Goal: Transaction & Acquisition: Purchase product/service

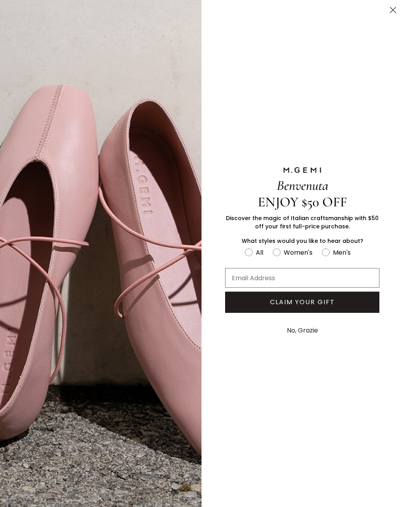
click at [392, 10] on circle "Close dialog" at bounding box center [392, 10] width 13 height 13
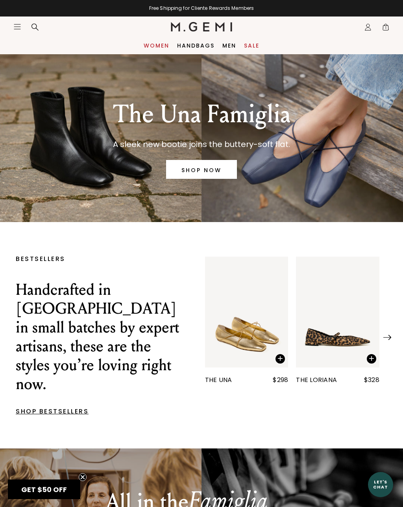
click at [164, 49] on link "Women" at bounding box center [157, 45] width 26 height 6
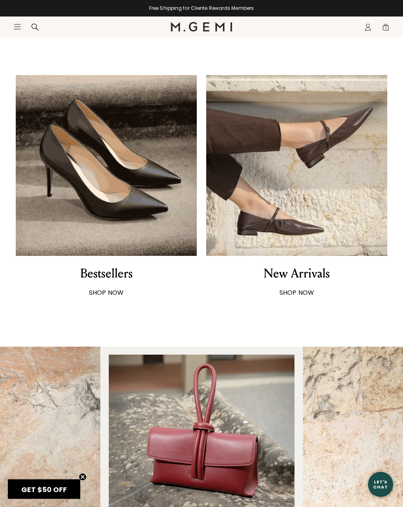
scroll to position [424, 0]
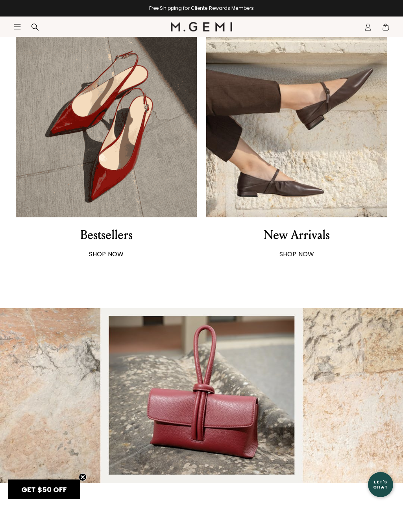
click at [305, 254] on strong "SHOP NOW" at bounding box center [296, 254] width 35 height 9
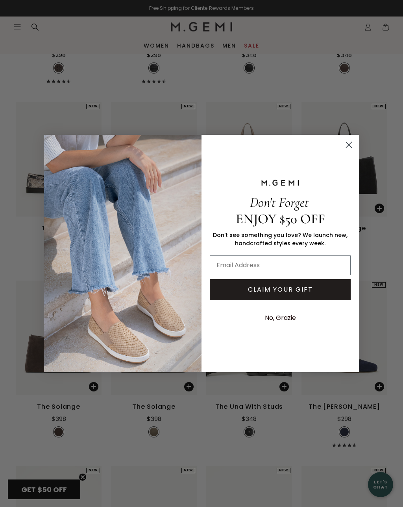
scroll to position [423, 0]
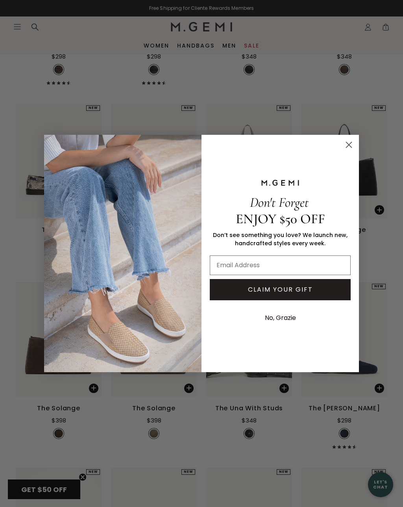
click at [351, 147] on circle "Close dialog" at bounding box center [348, 144] width 13 height 13
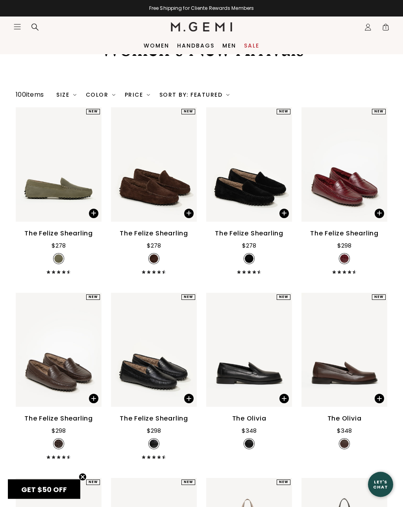
scroll to position [0, 0]
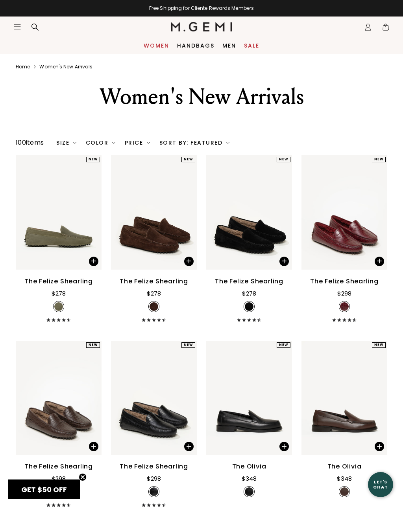
click at [158, 49] on link "Women" at bounding box center [157, 45] width 26 height 6
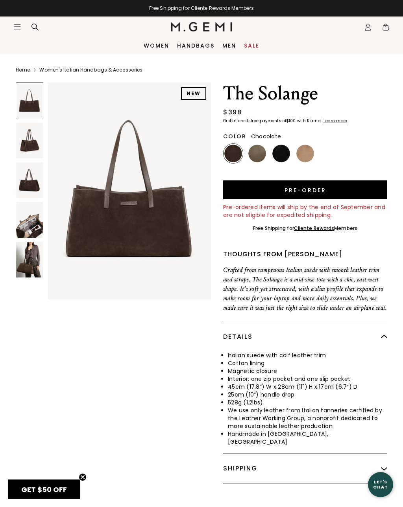
click at [31, 233] on img at bounding box center [29, 220] width 27 height 36
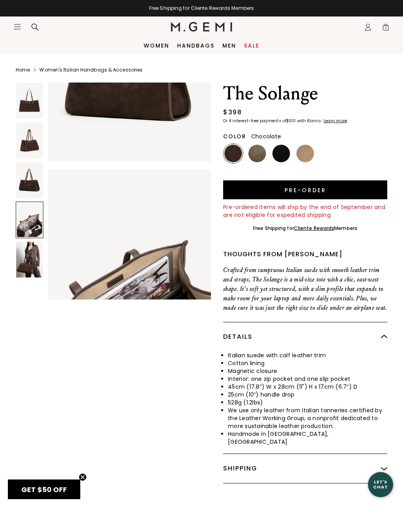
scroll to position [675, 0]
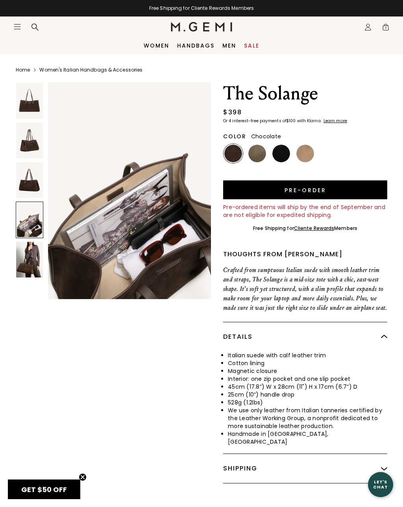
click at [30, 271] on img at bounding box center [29, 260] width 27 height 36
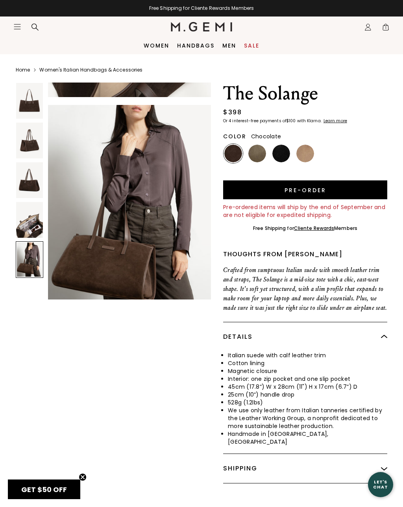
scroll to position [899, 0]
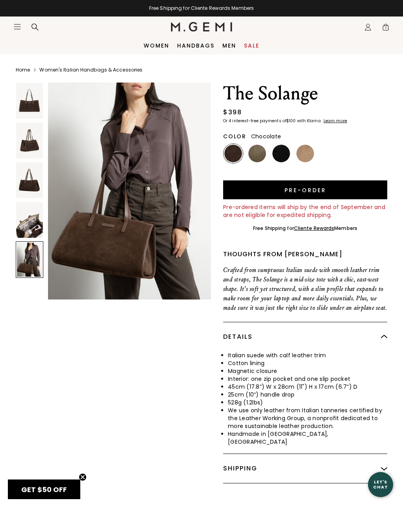
click at [387, 29] on span "1" at bounding box center [386, 29] width 8 height 8
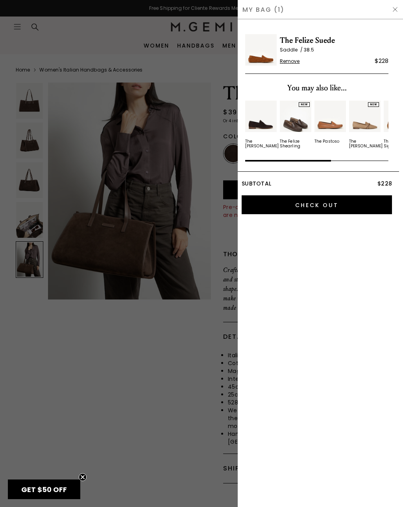
scroll to position [0, 0]
click at [286, 62] on span "Remove" at bounding box center [290, 61] width 20 height 6
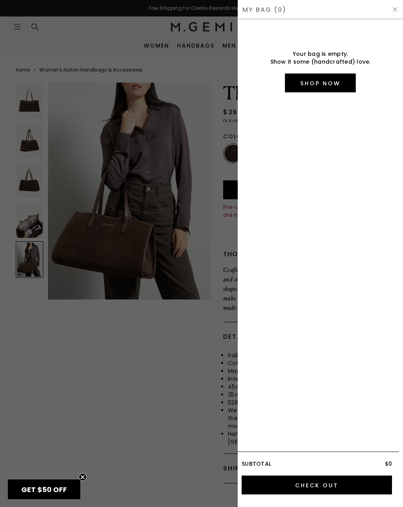
click at [220, 138] on div at bounding box center [201, 253] width 403 height 507
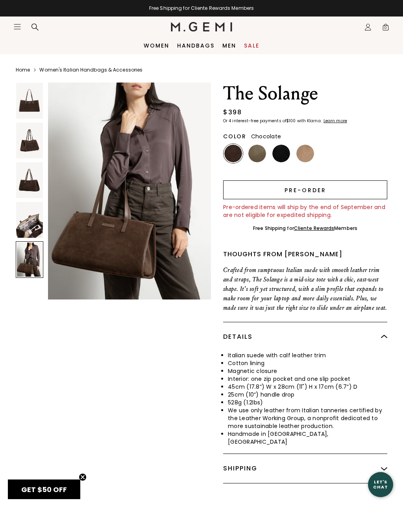
click at [260, 194] on button "Pre-order" at bounding box center [305, 190] width 164 height 19
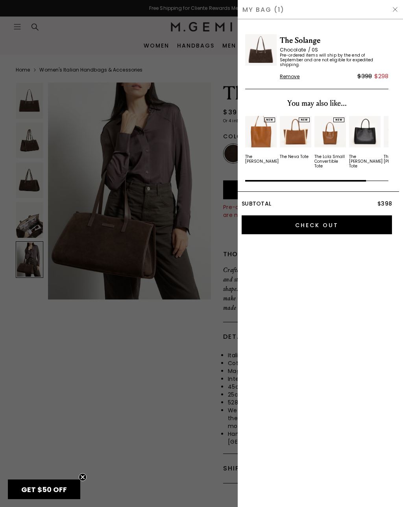
click at [135, 340] on div at bounding box center [201, 253] width 403 height 507
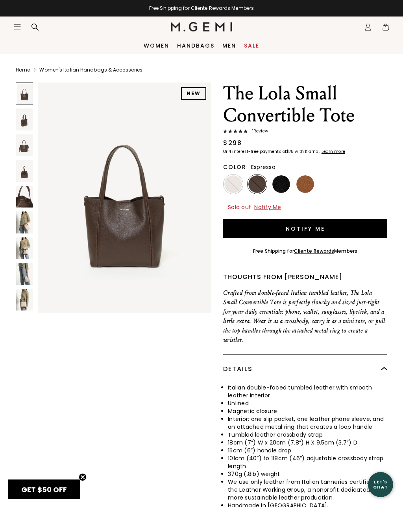
click at [29, 203] on img at bounding box center [24, 197] width 17 height 22
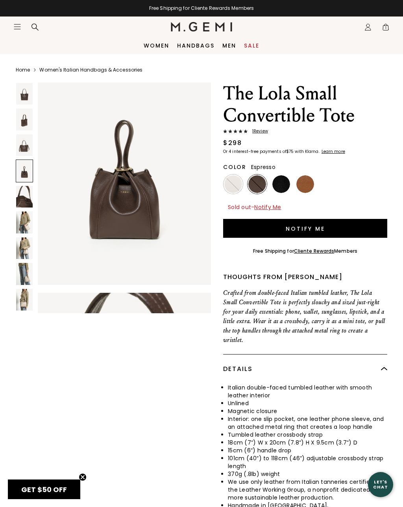
scroll to position [745, 0]
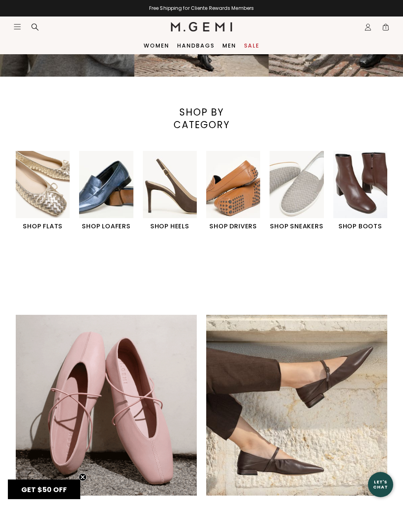
scroll to position [139, 0]
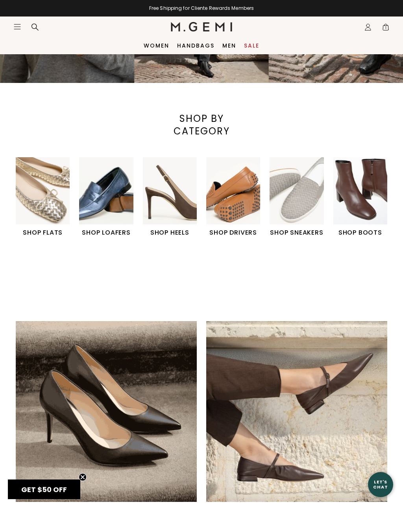
click at [387, 30] on span "1" at bounding box center [386, 29] width 8 height 8
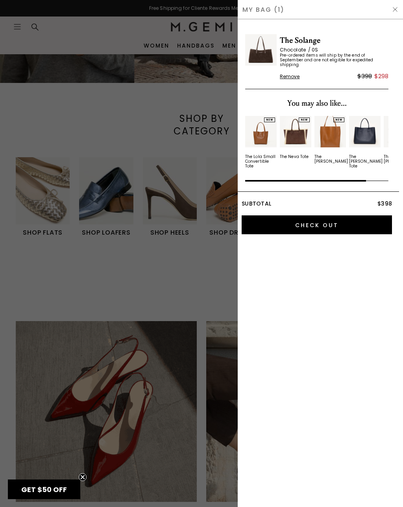
scroll to position [0, 0]
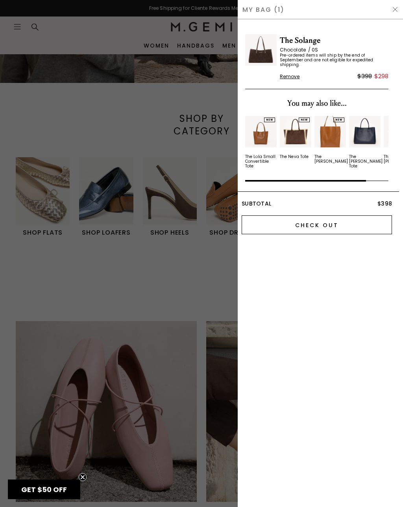
click at [343, 222] on input "Check Out" at bounding box center [317, 225] width 150 height 19
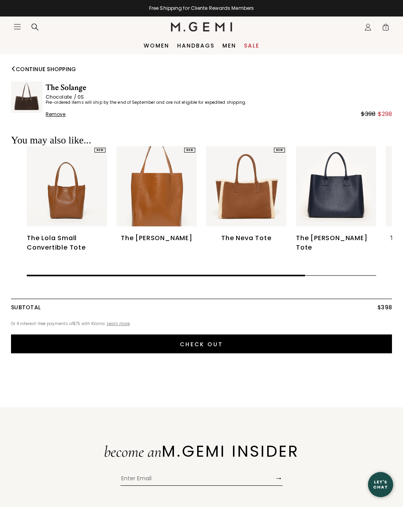
click at [28, 108] on img at bounding box center [26, 96] width 31 height 31
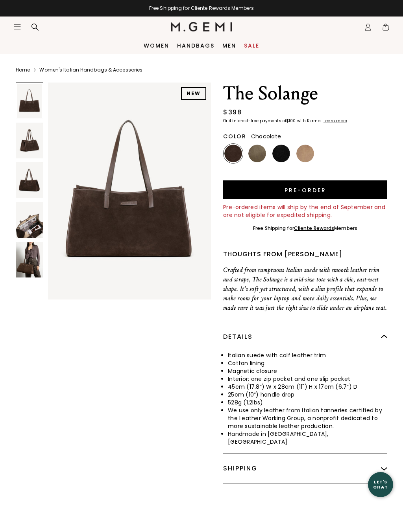
click at [158, 203] on img at bounding box center [129, 191] width 163 height 217
click at [164, 203] on img at bounding box center [129, 191] width 163 height 217
click at [164, 202] on img at bounding box center [129, 191] width 163 height 217
click at [37, 191] on img at bounding box center [29, 180] width 27 height 36
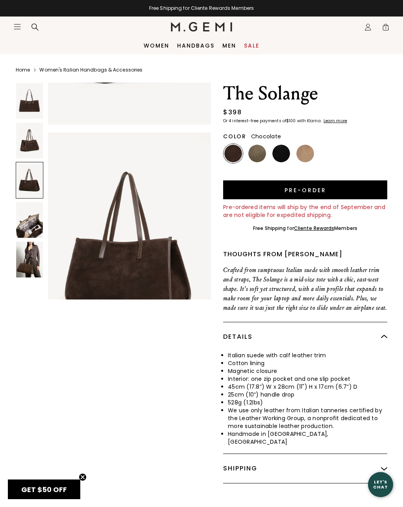
scroll to position [450, 0]
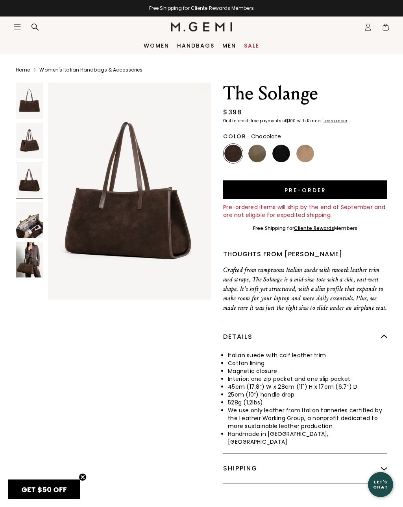
click at [32, 147] on img at bounding box center [29, 141] width 27 height 36
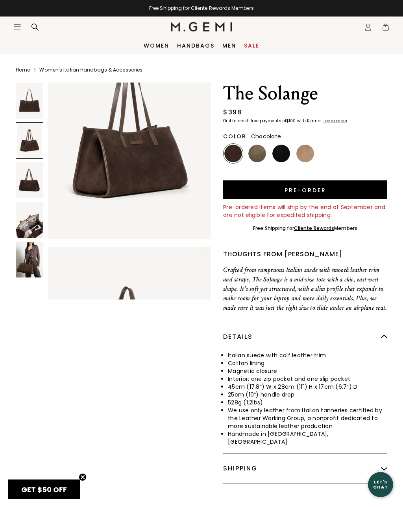
scroll to position [225, 0]
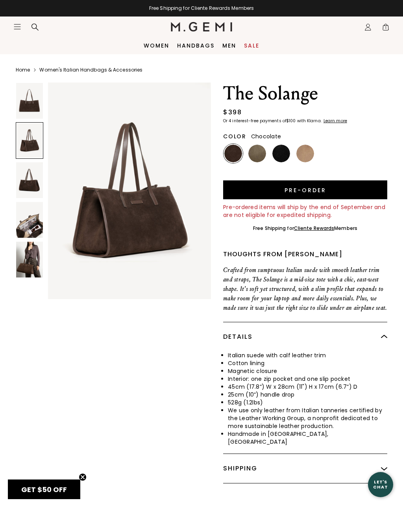
click at [35, 230] on img at bounding box center [29, 220] width 27 height 36
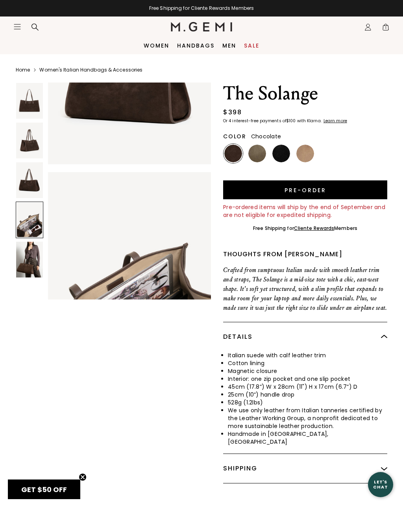
scroll to position [675, 0]
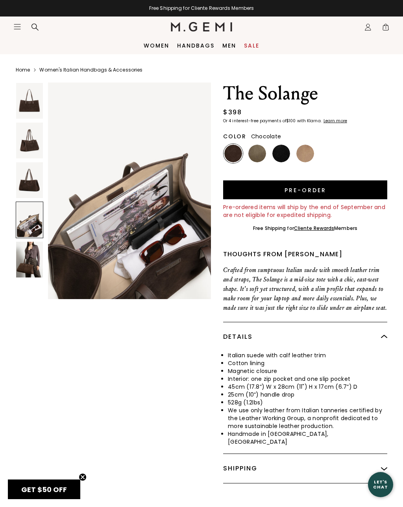
click at [31, 271] on img at bounding box center [29, 260] width 27 height 36
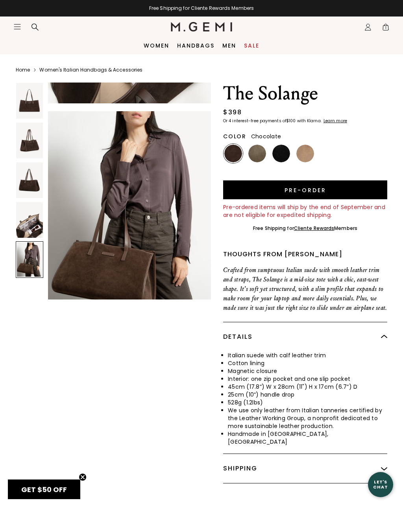
scroll to position [899, 0]
